Goal: Information Seeking & Learning: Learn about a topic

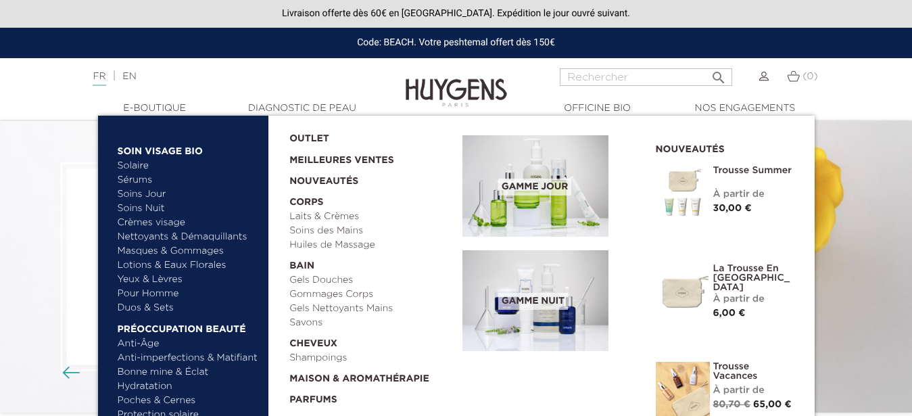
click at [141, 180] on link "Sérums" at bounding box center [188, 180] width 141 height 14
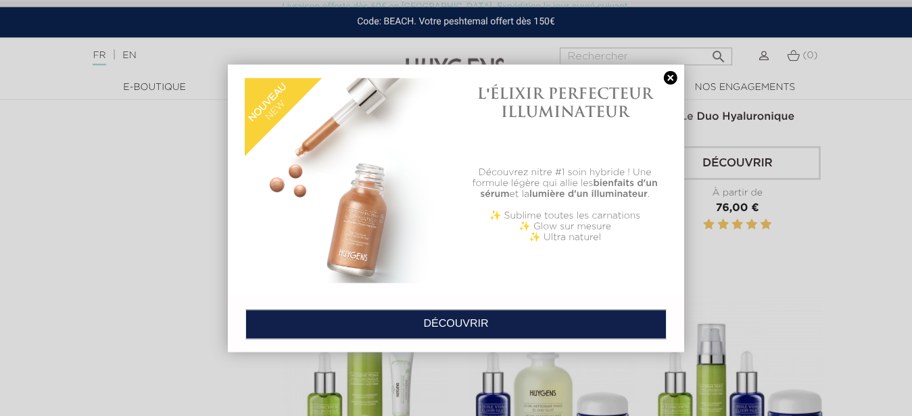
scroll to position [1655, 0]
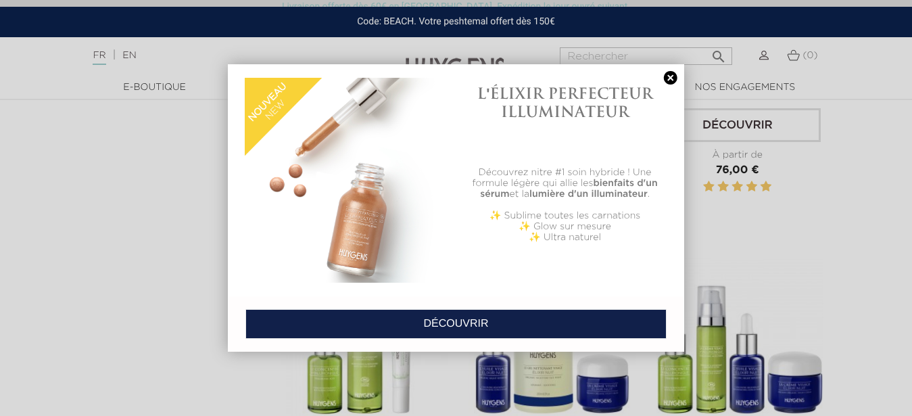
click at [668, 76] on link at bounding box center [670, 78] width 19 height 14
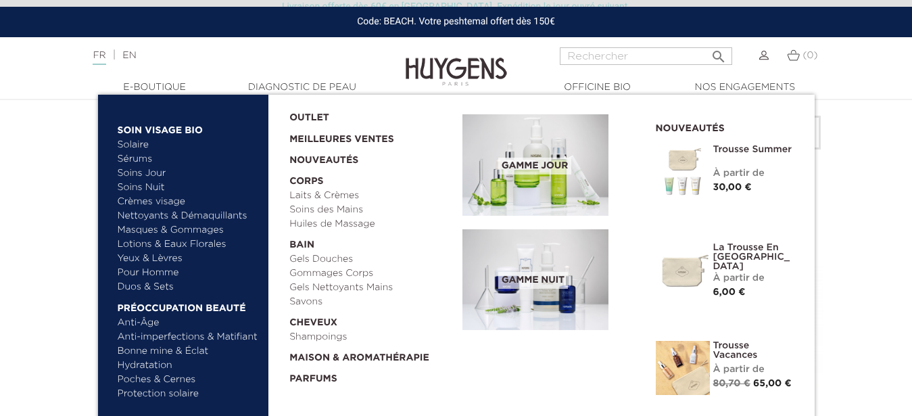
scroll to position [945, 0]
click at [159, 365] on link "Hydratation" at bounding box center [188, 365] width 141 height 14
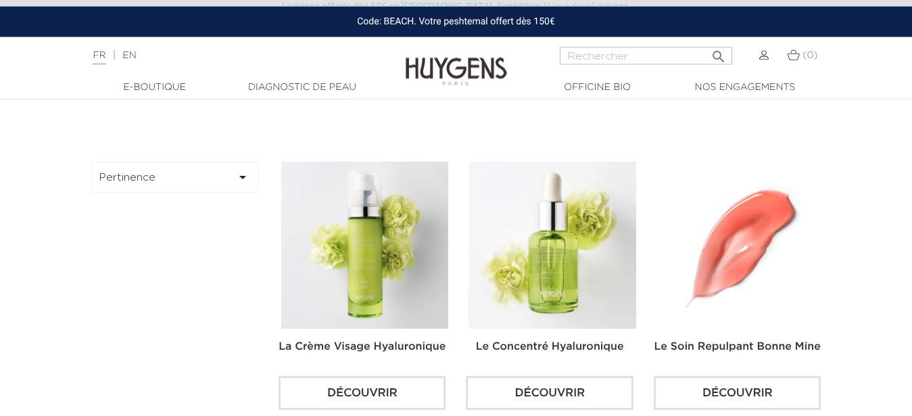
scroll to position [249, 0]
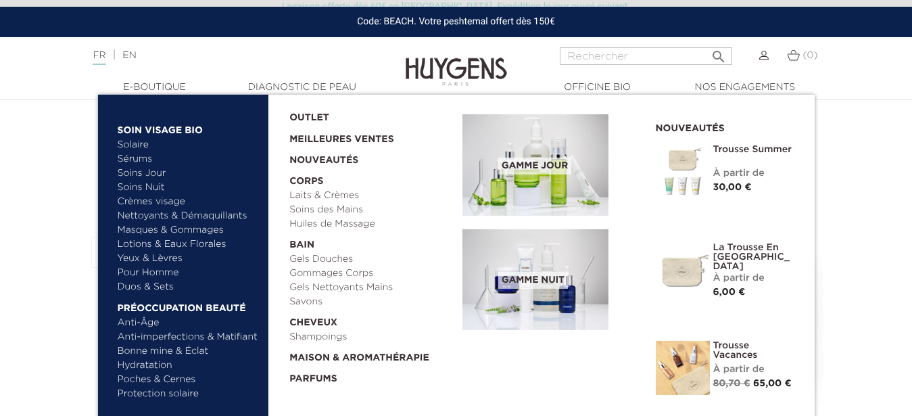
click at [137, 141] on link "Solaire" at bounding box center [188, 145] width 141 height 14
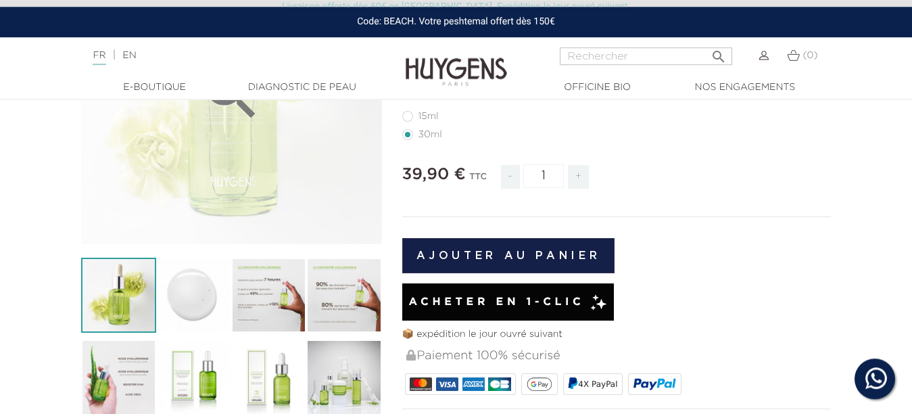
scroll to position [264, 0]
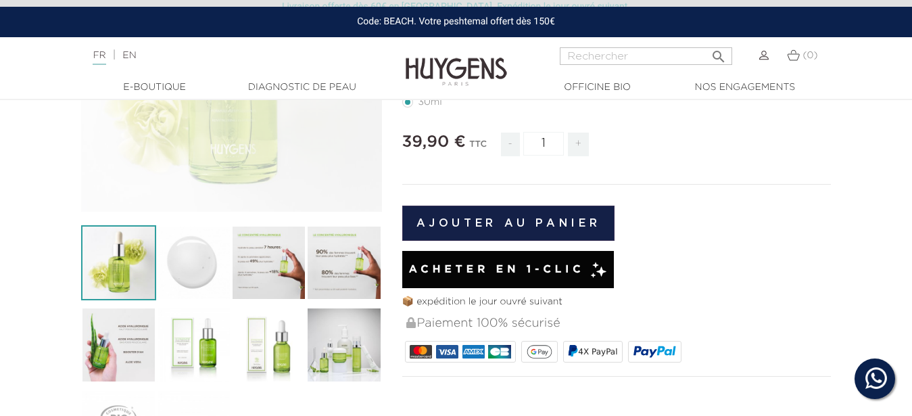
click at [236, 253] on img at bounding box center [268, 262] width 75 height 75
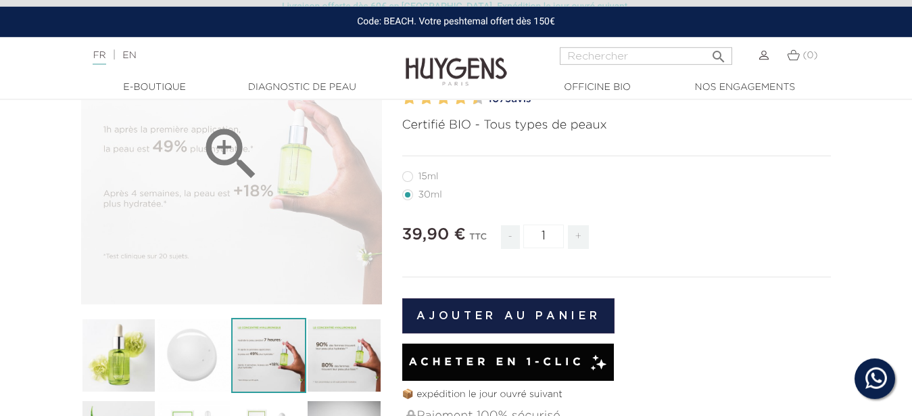
scroll to position [135, 0]
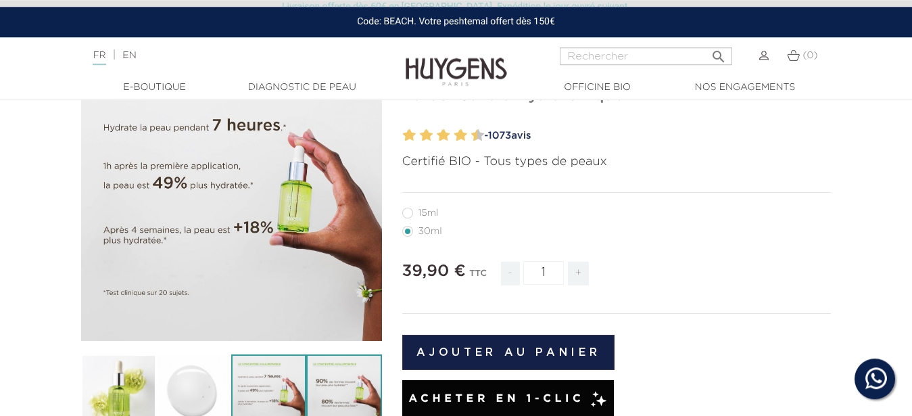
click at [326, 362] on img at bounding box center [343, 391] width 75 height 75
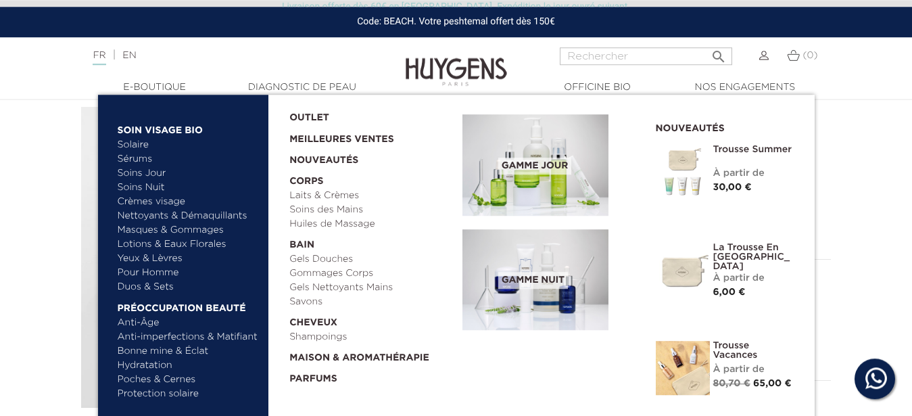
scroll to position [69, 0]
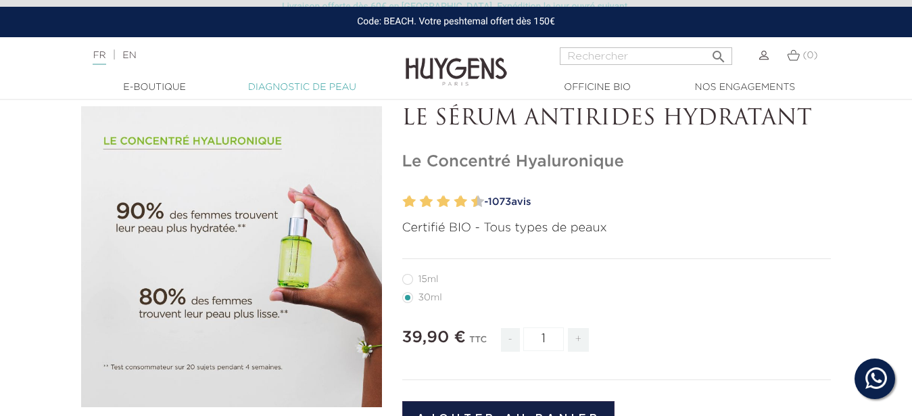
click at [326, 88] on link "Diagnostic de peau" at bounding box center [302, 87] width 135 height 14
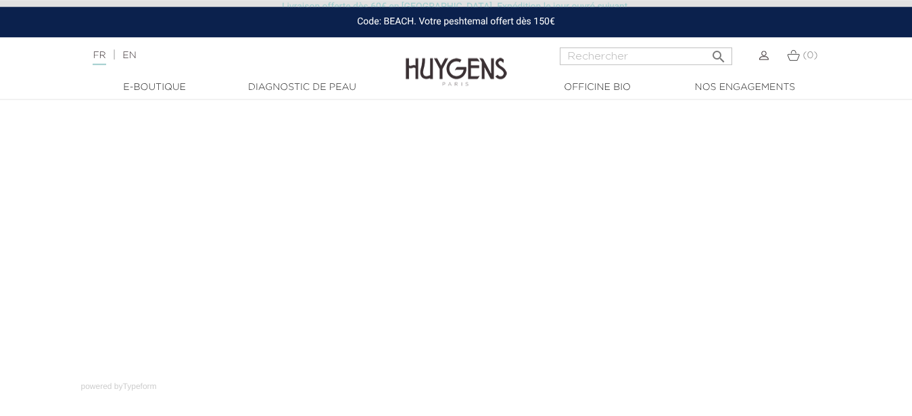
scroll to position [166, 0]
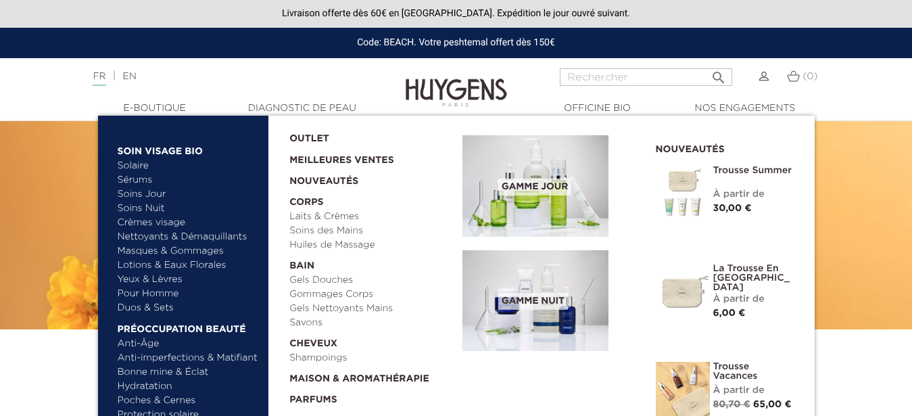
click at [162, 193] on link "Soins Jour" at bounding box center [188, 194] width 141 height 14
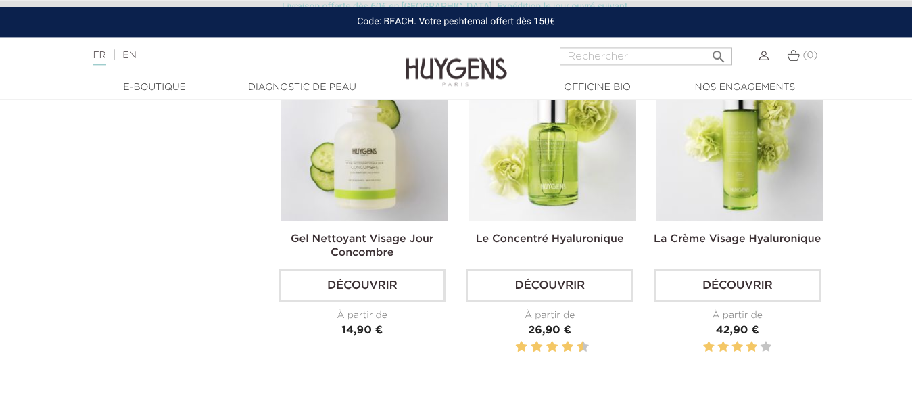
scroll to position [773, 0]
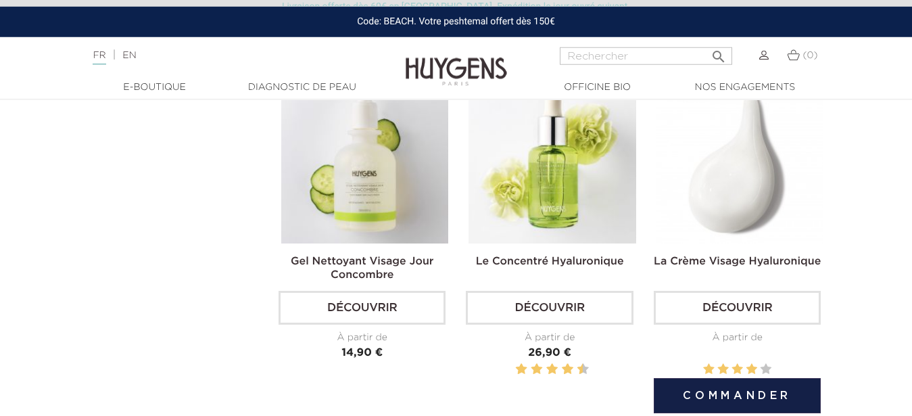
click at [756, 176] on img at bounding box center [739, 159] width 167 height 167
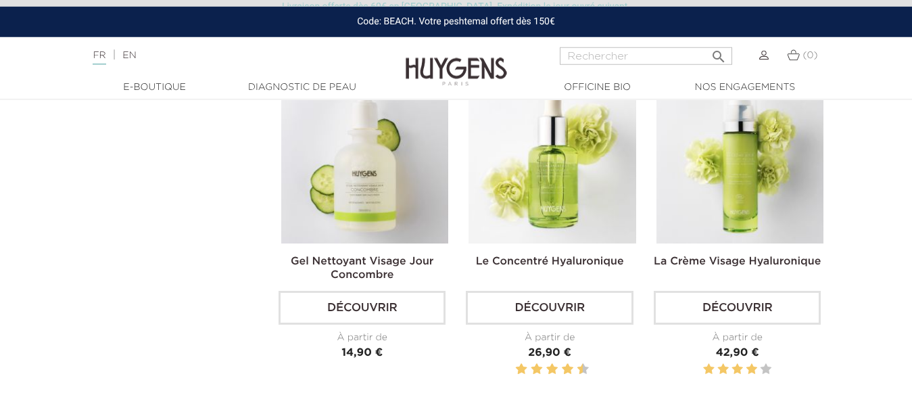
drag, startPoint x: 662, startPoint y: 68, endPoint x: 609, endPoint y: -49, distance: 128.5
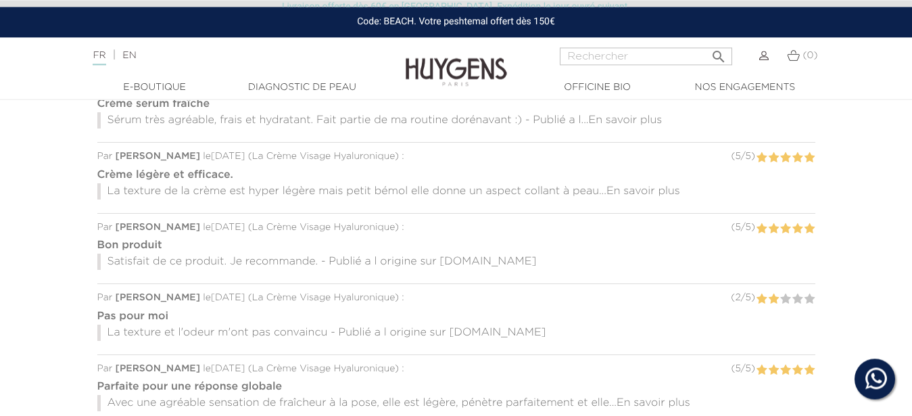
scroll to position [1198, 0]
